Goal: Check status: Check status

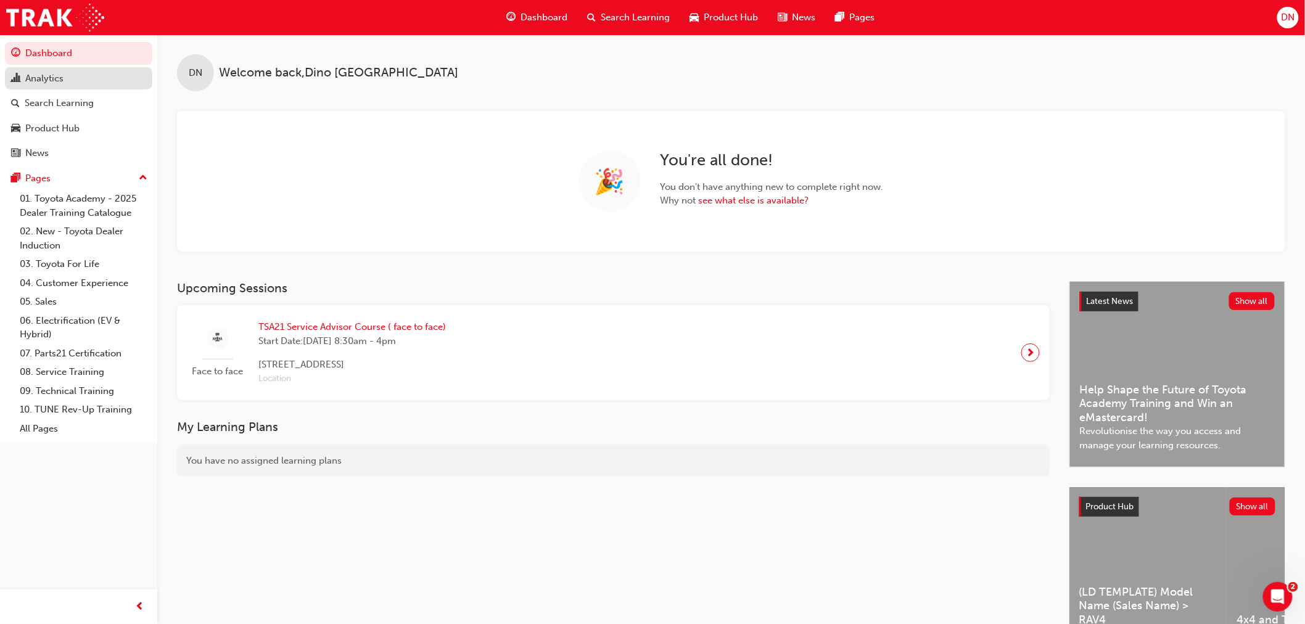
click at [31, 83] on div "Analytics" at bounding box center [44, 79] width 38 height 14
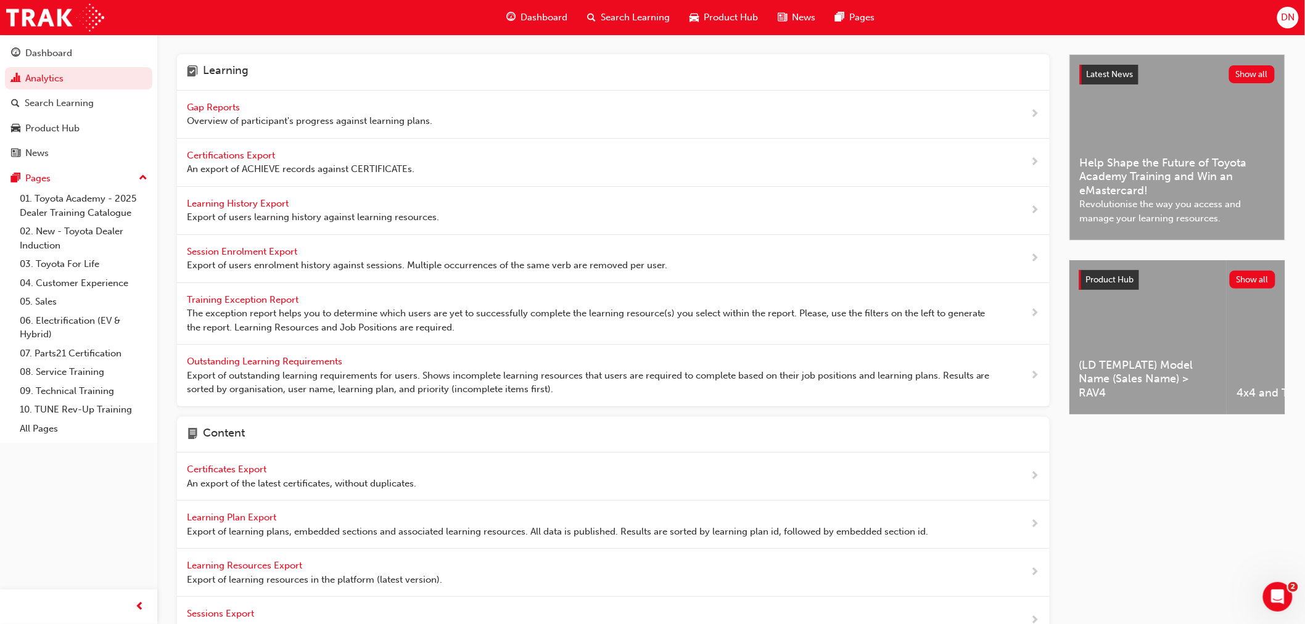
click at [220, 104] on span "Gap Reports" at bounding box center [214, 107] width 55 height 11
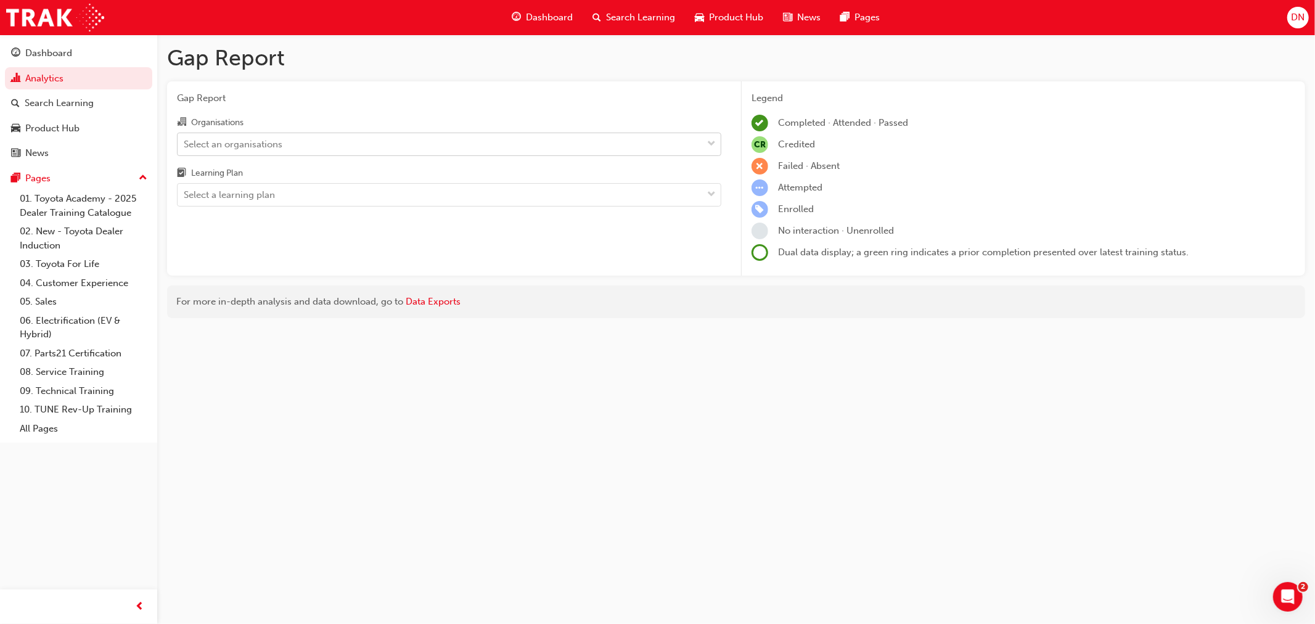
click at [271, 150] on div "Select an organisations" at bounding box center [233, 144] width 99 height 14
click at [185, 149] on input "Organisations Select an organisations" at bounding box center [184, 143] width 1 height 10
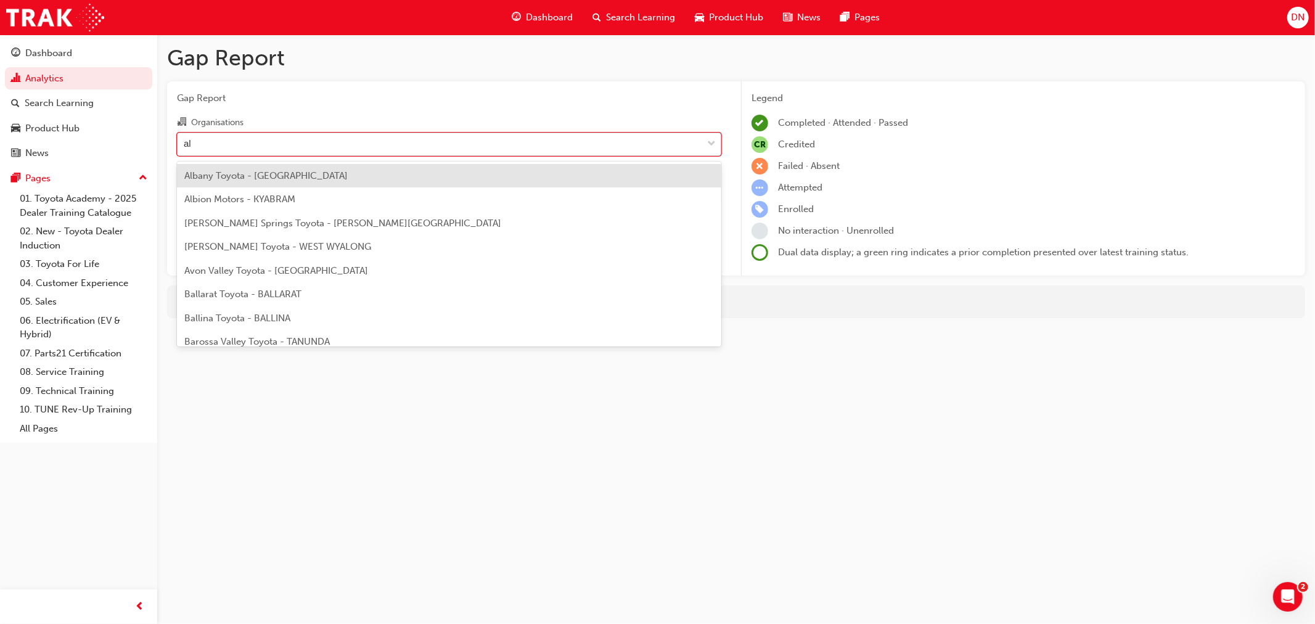
type input "ali"
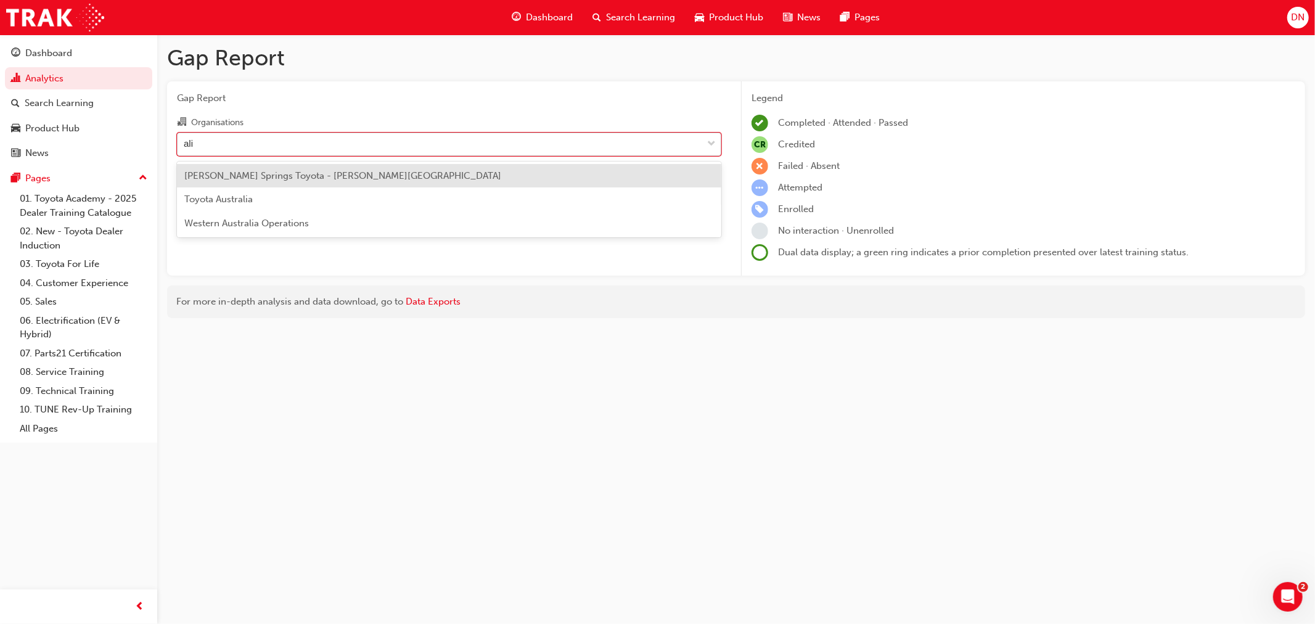
click at [274, 173] on span "[PERSON_NAME] Springs Toyota - [PERSON_NAME][GEOGRAPHIC_DATA]" at bounding box center [342, 175] width 317 height 11
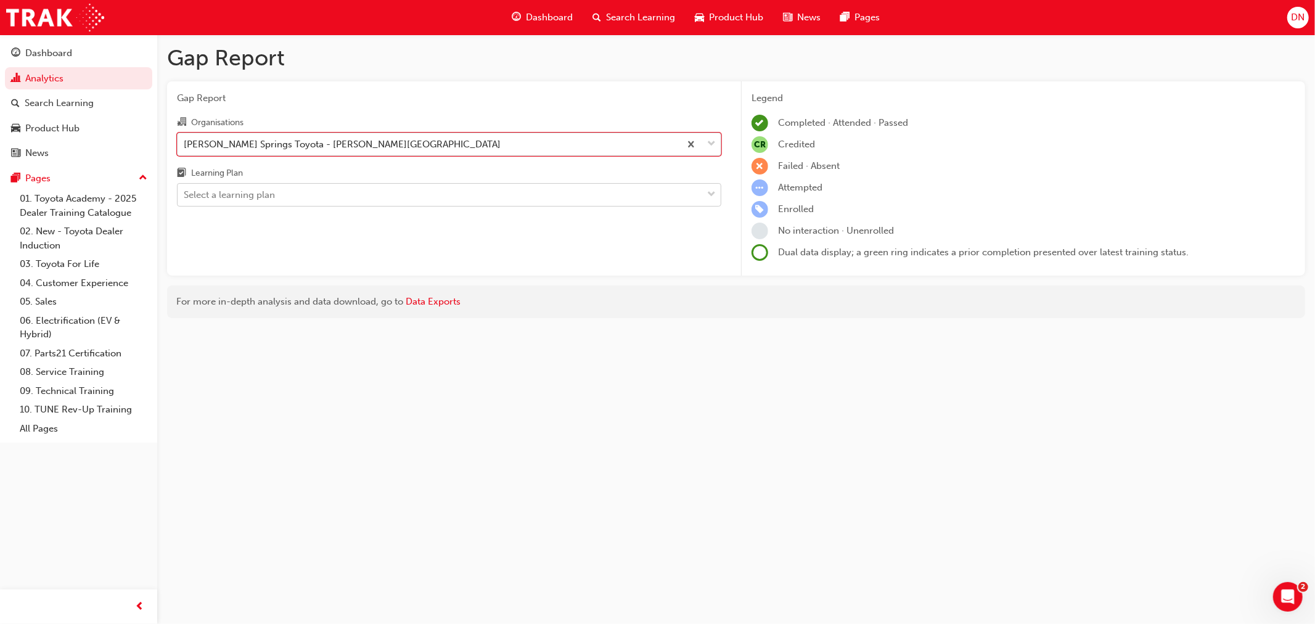
click at [269, 188] on div "Select a learning plan" at bounding box center [440, 195] width 525 height 22
click at [185, 189] on input "Learning Plan Select a learning plan" at bounding box center [184, 194] width 1 height 10
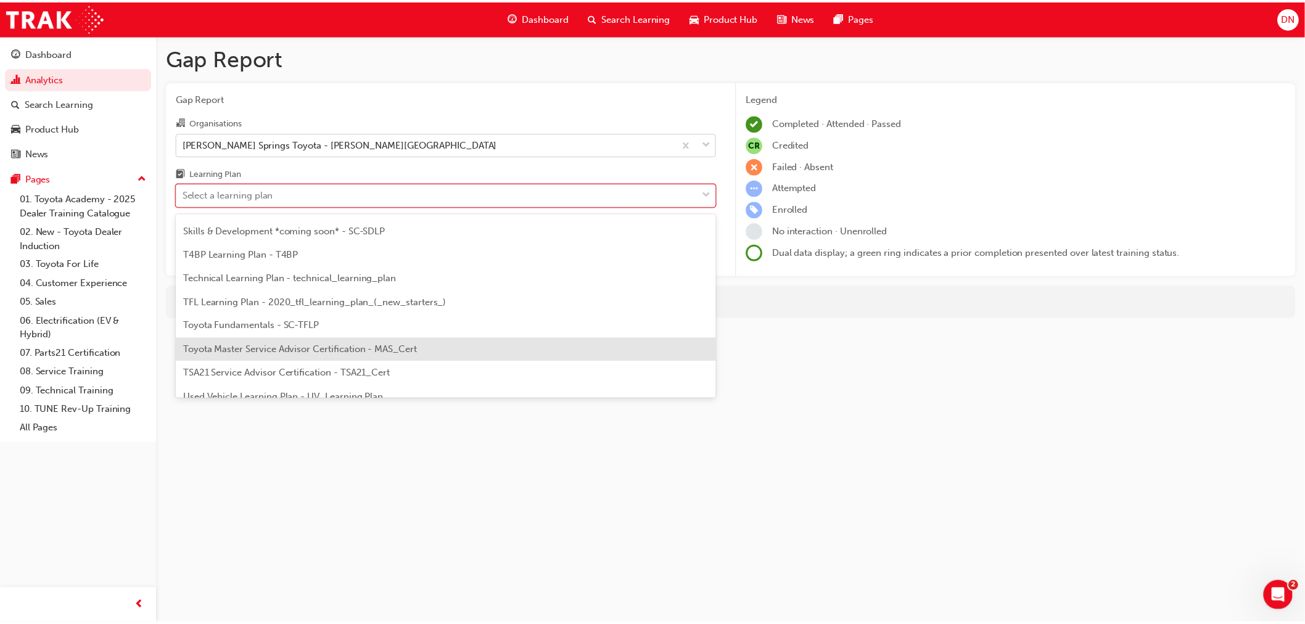
scroll to position [745, 0]
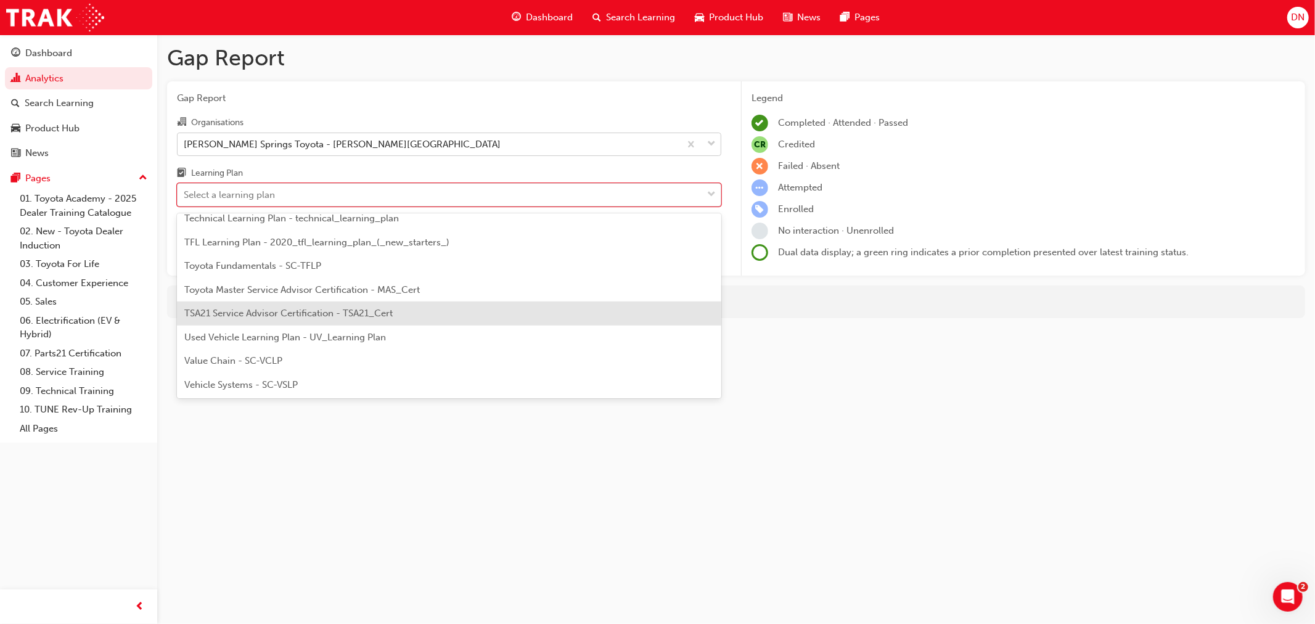
click at [310, 309] on span "TSA21 Service Advisor Certification - TSA21_Cert" at bounding box center [288, 313] width 208 height 11
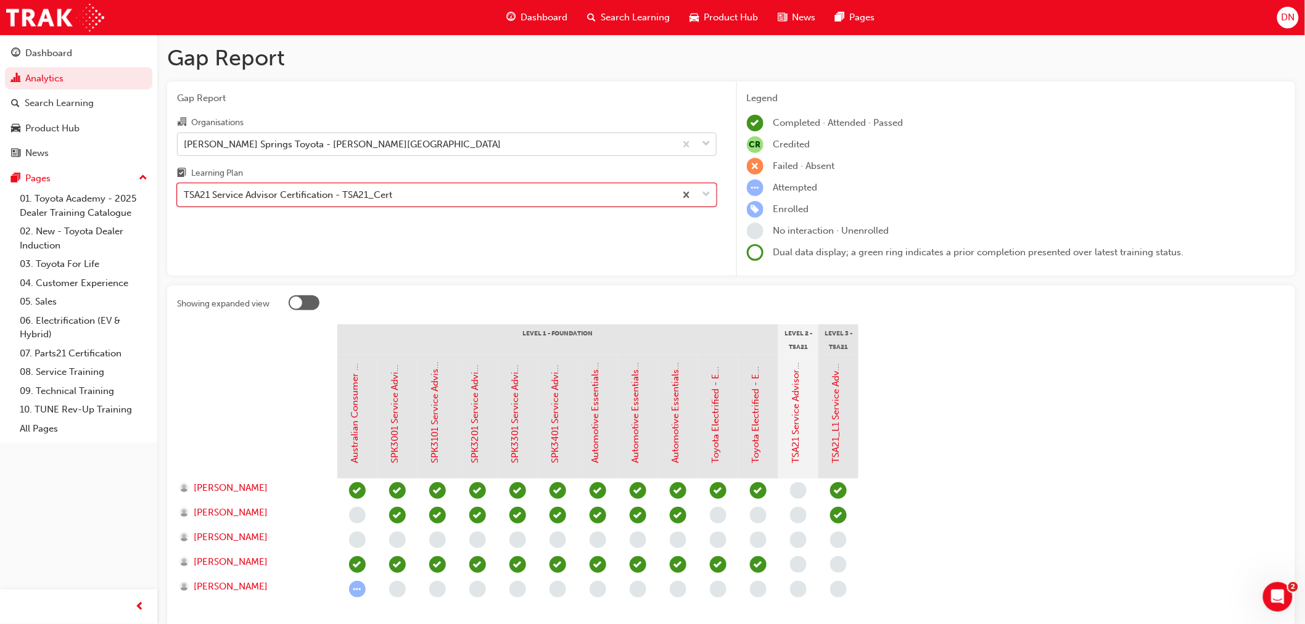
click at [1001, 424] on section "Level 1 - Foundation Level 2 - TSA21 Service Advisor Course Level 3 - TSA21 Ser…" at bounding box center [731, 475] width 1108 height 302
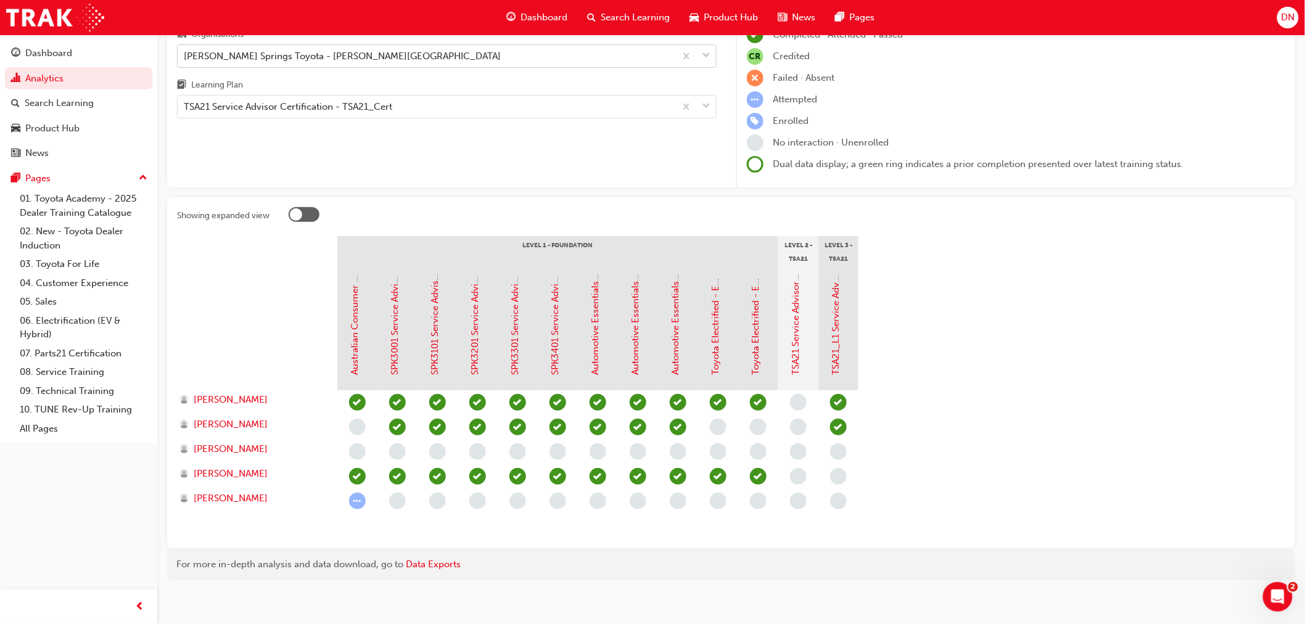
scroll to position [95, 0]
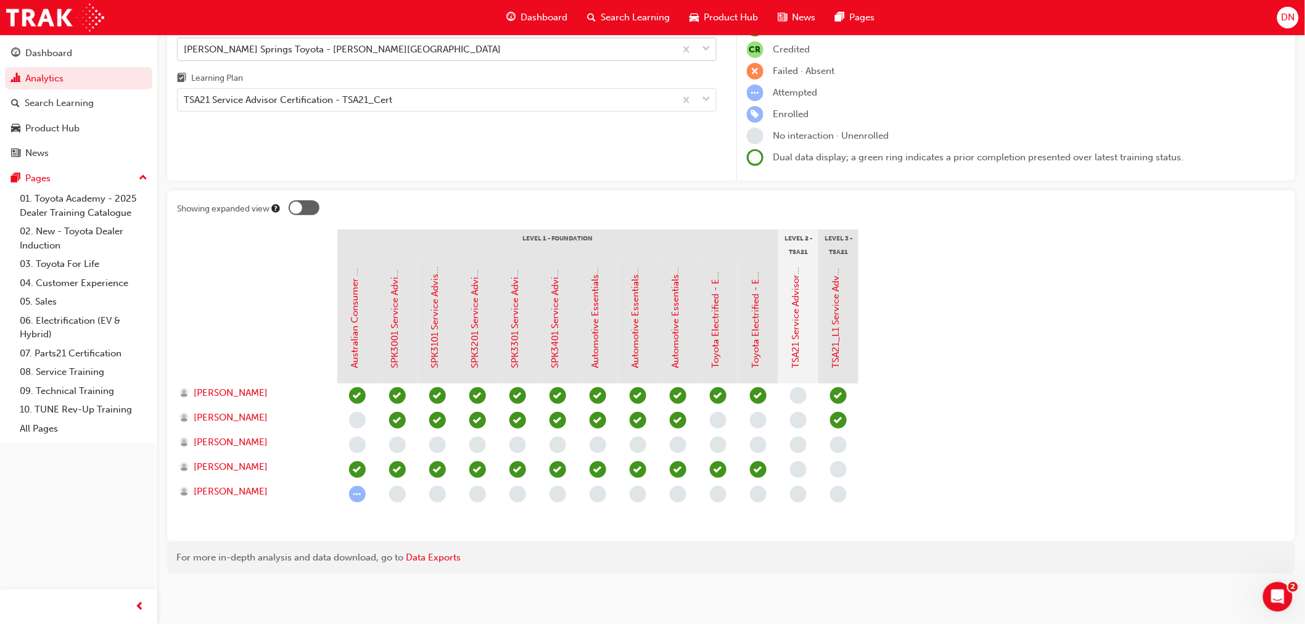
click at [1038, 433] on section "Level 1 - Foundation Level 2 - TSA21 Service Advisor Course Level 3 - TSA21 Ser…" at bounding box center [731, 380] width 1108 height 302
